Goal: Transaction & Acquisition: Purchase product/service

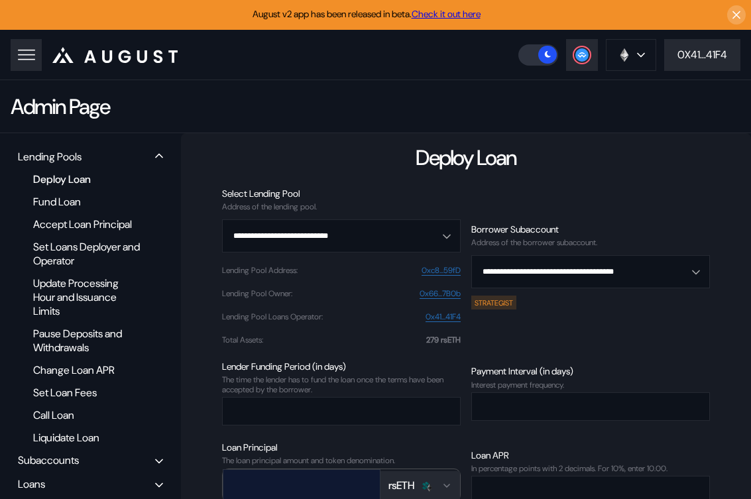
scroll to position [144, 0]
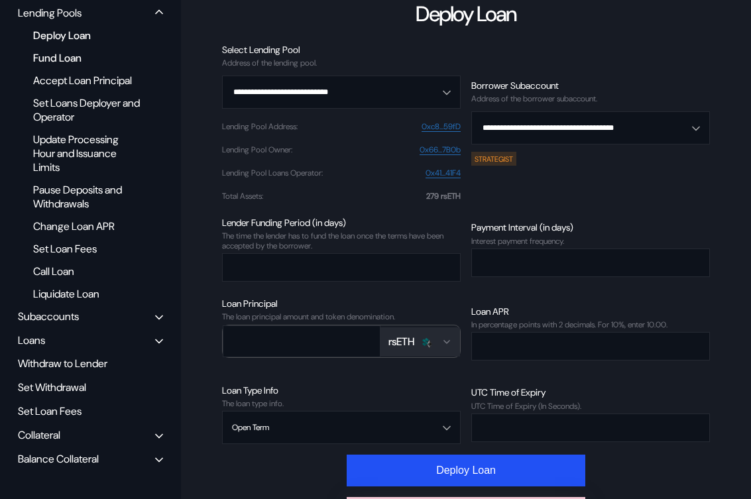
click at [94, 61] on div "Fund Loan" at bounding box center [87, 58] width 120 height 18
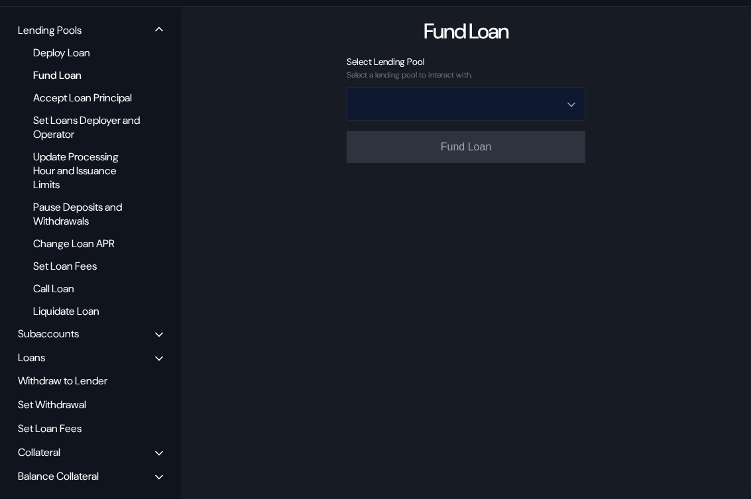
click at [513, 102] on input "Open menu" at bounding box center [458, 104] width 204 height 32
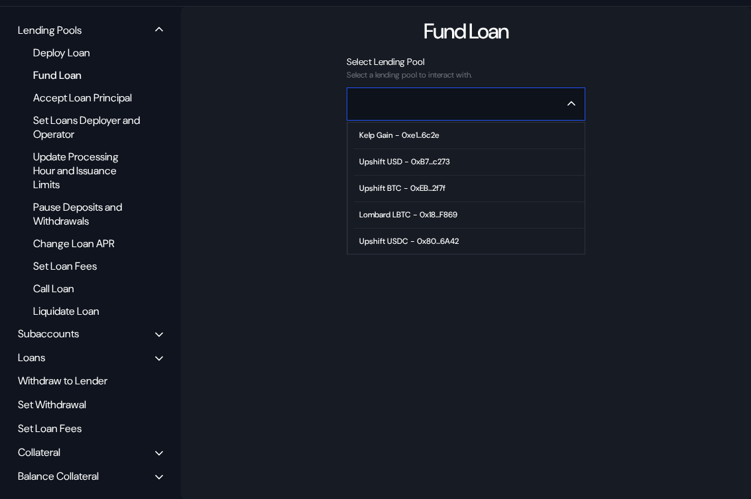
scroll to position [81, 0]
click at [460, 182] on div "High Growth ETH - 0xc8...59fD" at bounding box center [413, 186] width 109 height 9
type input "**********"
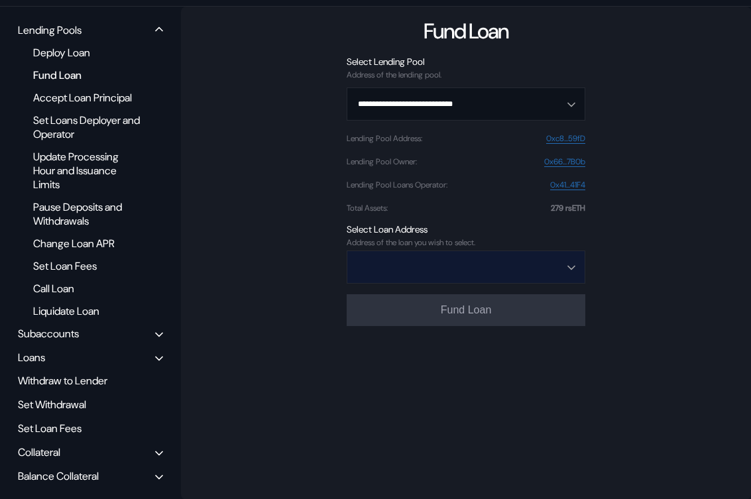
click at [445, 272] on input "Open menu" at bounding box center [458, 267] width 204 height 32
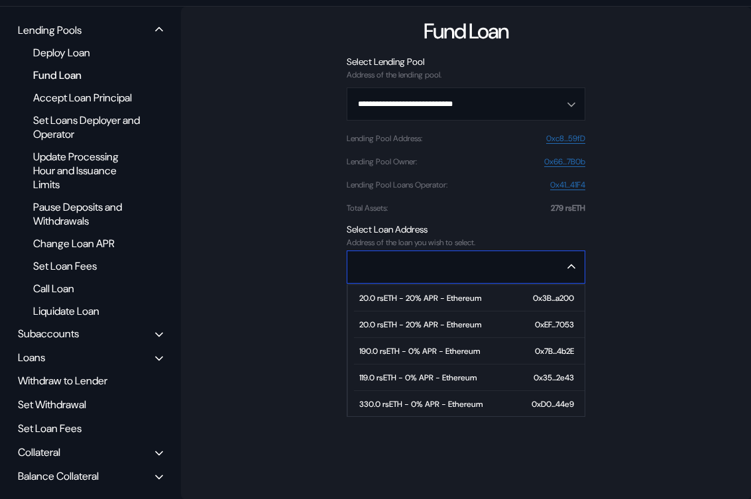
scroll to position [54, 0]
click at [437, 398] on div "100.0 rsETH - 0% APR - Ethereum" at bounding box center [419, 402] width 121 height 9
type input "**********"
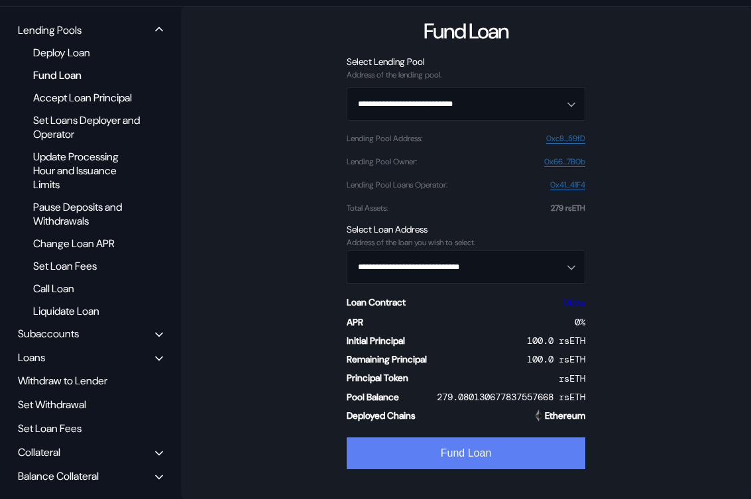
click at [471, 455] on button "Fund Loan" at bounding box center [466, 453] width 239 height 32
